Goal: Task Accomplishment & Management: Use online tool/utility

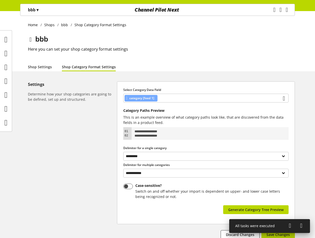
select select "*"
select select
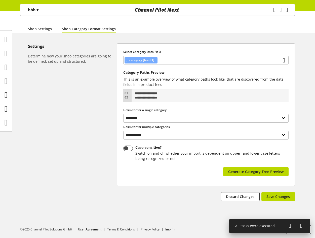
scroll to position [434, 0]
click at [8, 109] on icon at bounding box center [6, 109] width 3 height 10
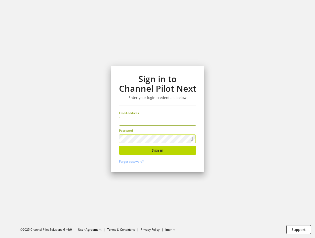
type input "**********"
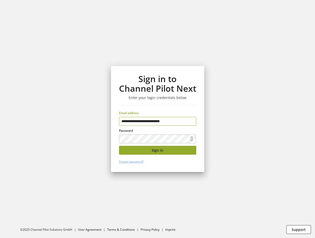
click at [161, 153] on button "Sign in" at bounding box center [157, 150] width 77 height 9
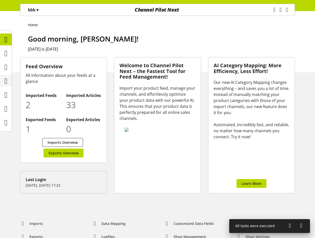
click at [7, 82] on icon at bounding box center [6, 81] width 3 height 10
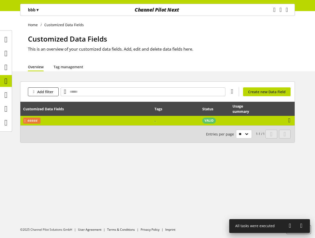
click at [151, 122] on td "ddddd" at bounding box center [85, 121] width 131 height 10
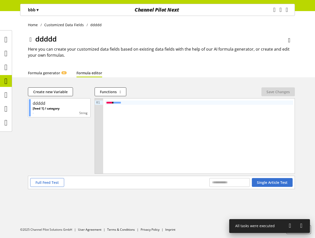
click at [132, 105] on div "***** * ***** *" at bounding box center [199, 102] width 188 height 4
click at [283, 89] on button "Save Changes" at bounding box center [278, 91] width 33 height 9
click at [5, 80] on icon at bounding box center [6, 81] width 3 height 10
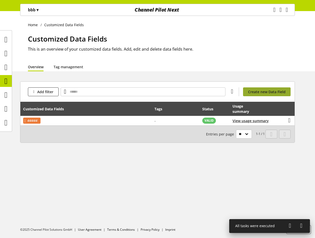
click at [268, 94] on span "Create new Data Field" at bounding box center [267, 91] width 38 height 5
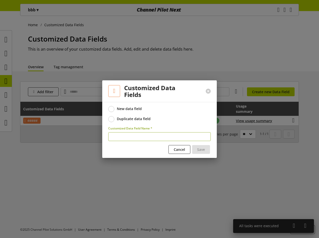
click at [140, 135] on input "text" at bounding box center [159, 136] width 102 height 9
type input "**"
click at [198, 151] on span "Save" at bounding box center [201, 149] width 8 height 5
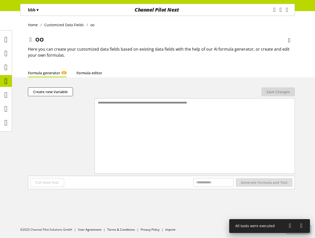
click at [97, 74] on link "Formula editor" at bounding box center [90, 72] width 26 height 5
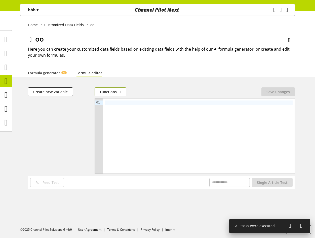
click at [108, 93] on span "Functions" at bounding box center [108, 91] width 17 height 5
click at [128, 127] on div at bounding box center [199, 135] width 192 height 75
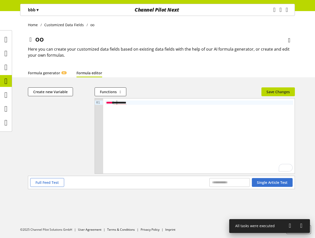
type textarea "*********"
click at [63, 90] on span "Create new Variable" at bounding box center [50, 91] width 34 height 5
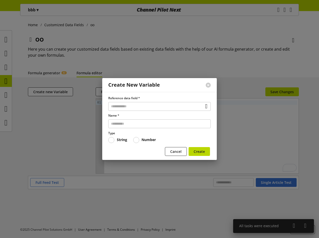
click at [122, 100] on div "Reference data field *" at bounding box center [159, 103] width 102 height 15
click at [123, 106] on input "text" at bounding box center [159, 106] width 102 height 9
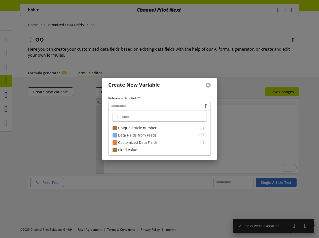
click at [207, 86] on button at bounding box center [208, 85] width 5 height 5
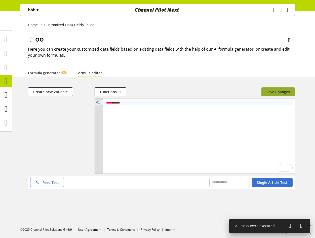
click at [279, 91] on span "Save Changes" at bounding box center [278, 91] width 23 height 5
click at [59, 90] on span "Create new Variable" at bounding box center [50, 91] width 34 height 5
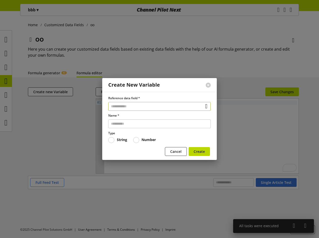
click at [187, 109] on input "text" at bounding box center [159, 106] width 102 height 9
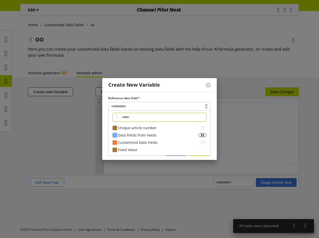
click at [156, 132] on div "Data Fields from Feeds" at bounding box center [158, 134] width 80 height 5
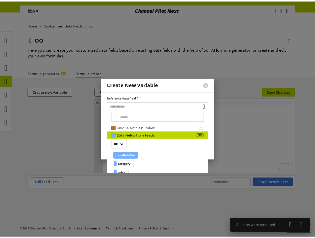
scroll to position [25, 0]
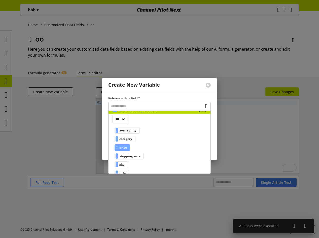
click at [127, 148] on span "price" at bounding box center [123, 148] width 8 height 6
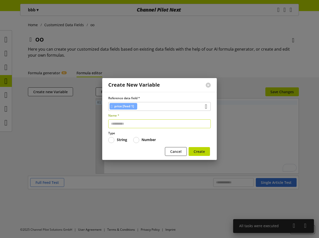
click at [140, 127] on input "text" at bounding box center [159, 123] width 102 height 9
type input "**"
click at [207, 150] on button "Create" at bounding box center [199, 151] width 21 height 9
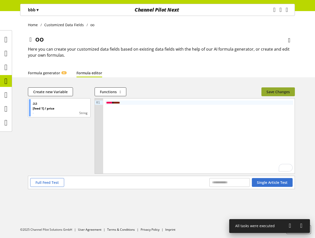
click at [282, 91] on span "Save Changes" at bounding box center [278, 91] width 23 height 5
click at [6, 81] on icon at bounding box center [6, 81] width 3 height 10
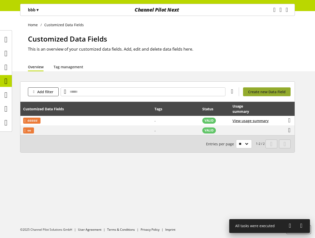
click at [259, 93] on span "Create new Data Field" at bounding box center [267, 91] width 38 height 5
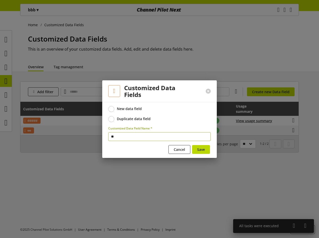
type input "**"
click at [201, 147] on span "Save" at bounding box center [201, 149] width 8 height 5
